Goal: Task Accomplishment & Management: Use online tool/utility

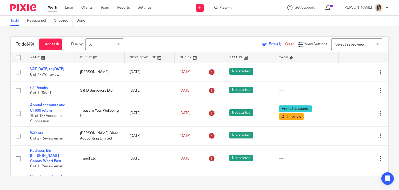
click at [227, 8] on input "Search" at bounding box center [243, 8] width 47 height 5
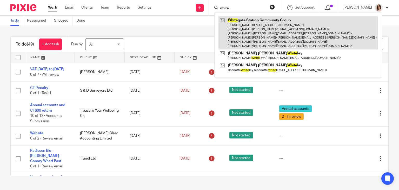
type input "white"
click at [257, 28] on link at bounding box center [299, 32] width 160 height 33
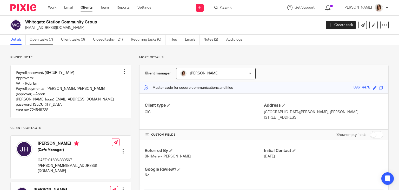
click at [47, 40] on link "Open tasks (7)" at bounding box center [44, 40] width 28 height 10
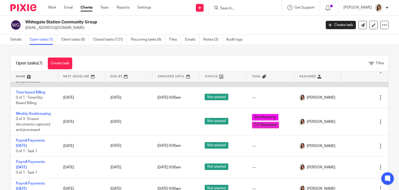
scroll to position [59, 0]
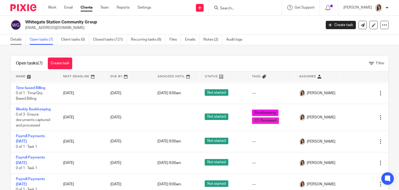
click at [19, 40] on link "Details" at bounding box center [17, 40] width 15 height 10
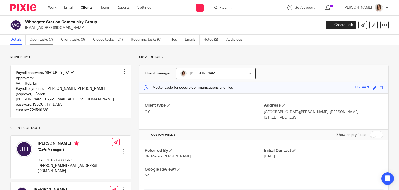
click at [42, 40] on link "Open tasks (7)" at bounding box center [44, 40] width 28 height 10
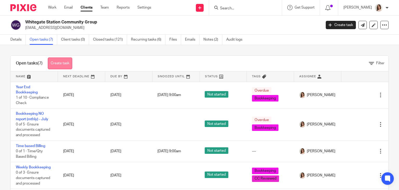
click at [62, 59] on link "Create task" at bounding box center [60, 63] width 24 height 12
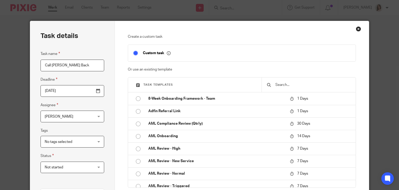
scroll to position [105, 0]
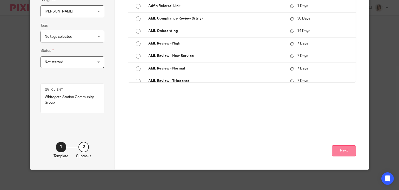
type input "Call [PERSON_NAME] Back"
click at [339, 148] on button "Next" at bounding box center [344, 150] width 24 height 11
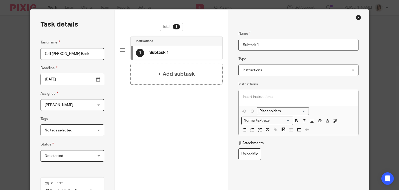
scroll to position [11, 0]
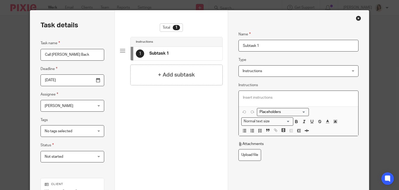
click at [251, 96] on p at bounding box center [298, 97] width 111 height 5
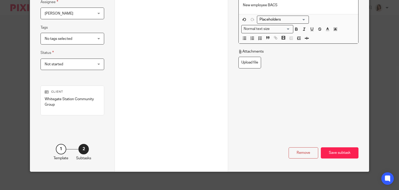
scroll to position [105, 0]
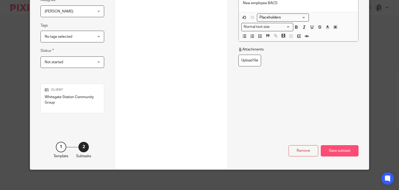
click at [329, 145] on div "Save subtask" at bounding box center [340, 150] width 38 height 11
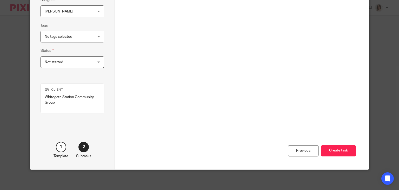
click at [329, 145] on button "Create task" at bounding box center [338, 150] width 35 height 11
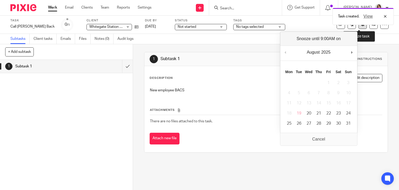
click at [362, 28] on button at bounding box center [363, 25] width 8 height 8
